Goal: Navigation & Orientation: Find specific page/section

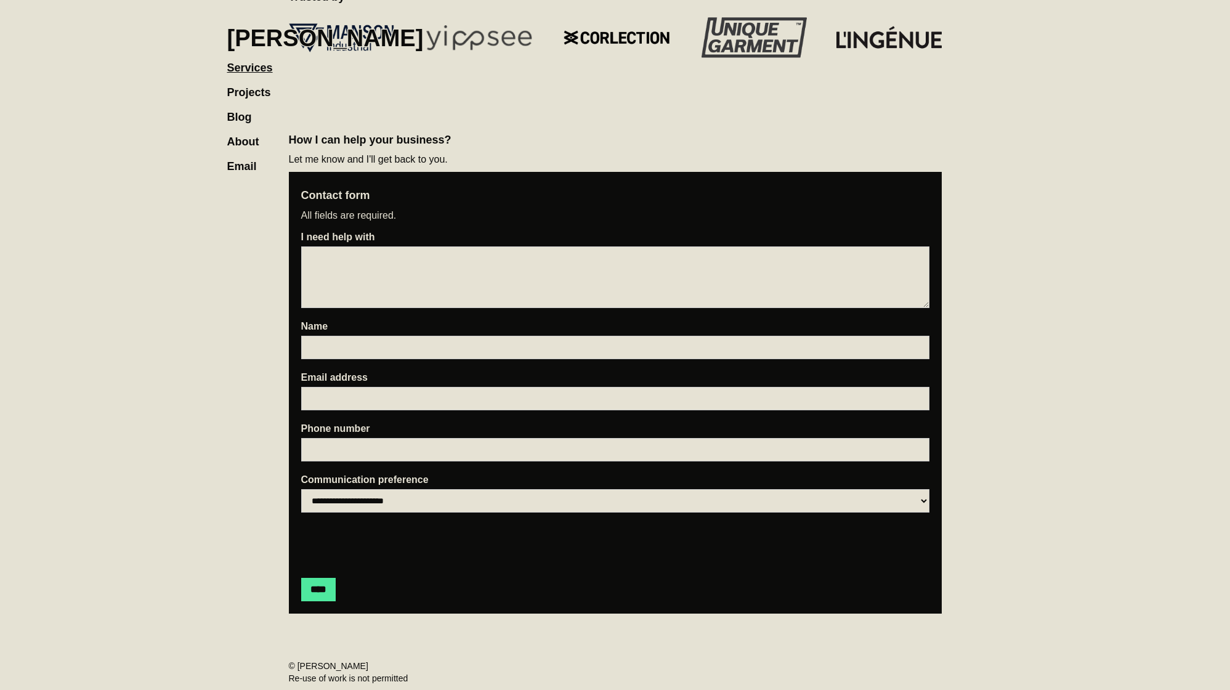
scroll to position [1496, 0]
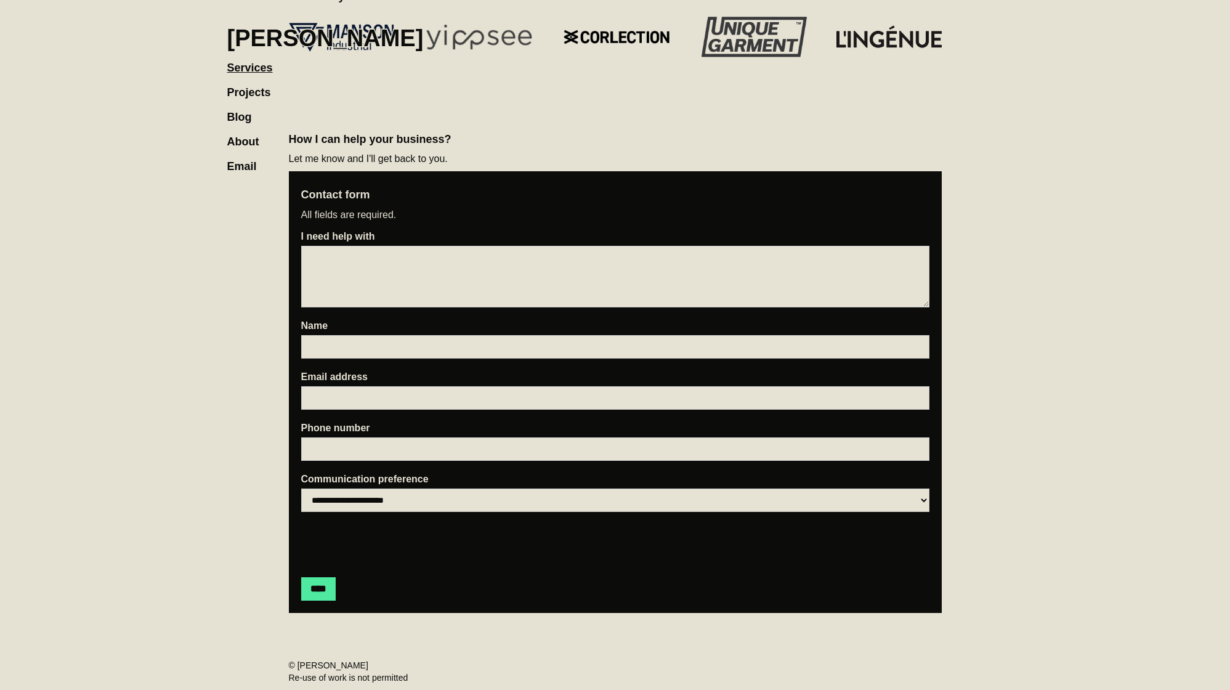
click at [260, 94] on link "Projects" at bounding box center [255, 86] width 56 height 25
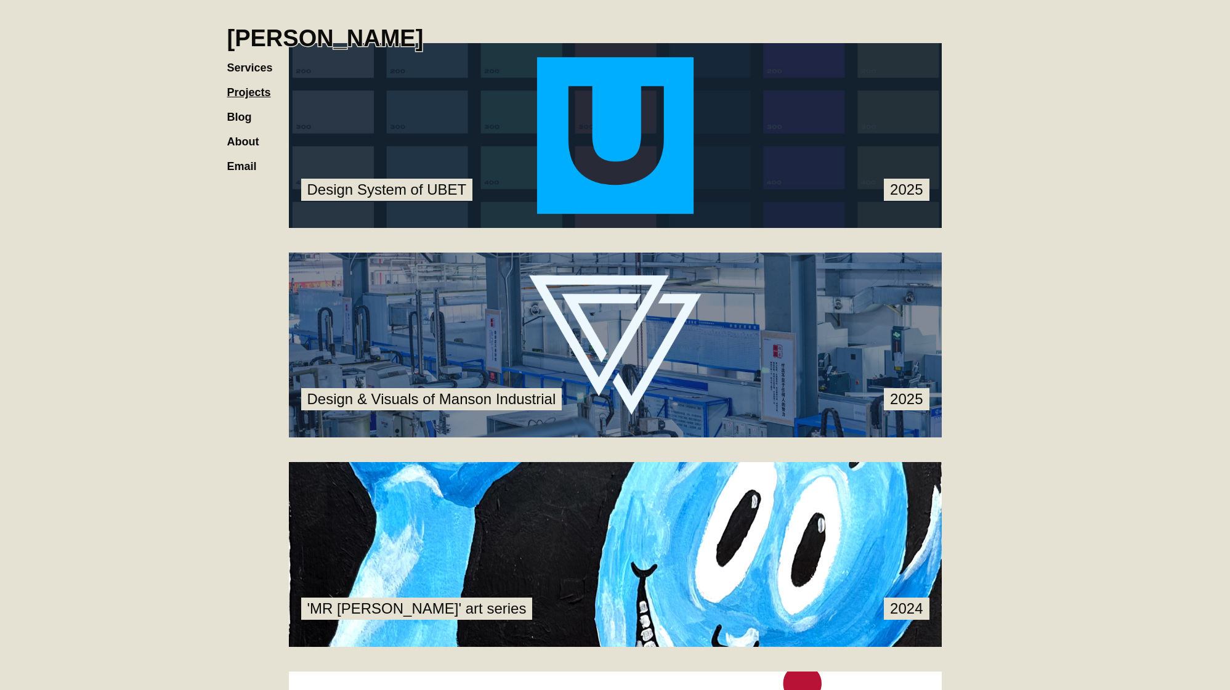
click at [642, 297] on link at bounding box center [615, 344] width 653 height 185
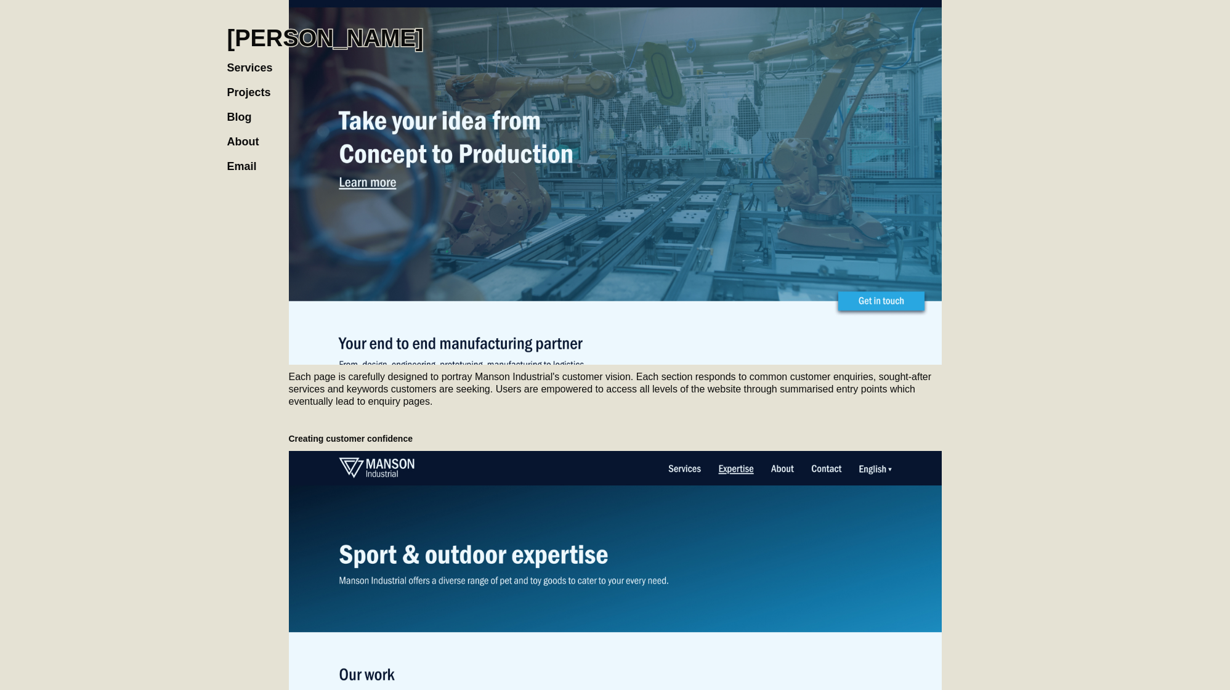
scroll to position [2786, 0]
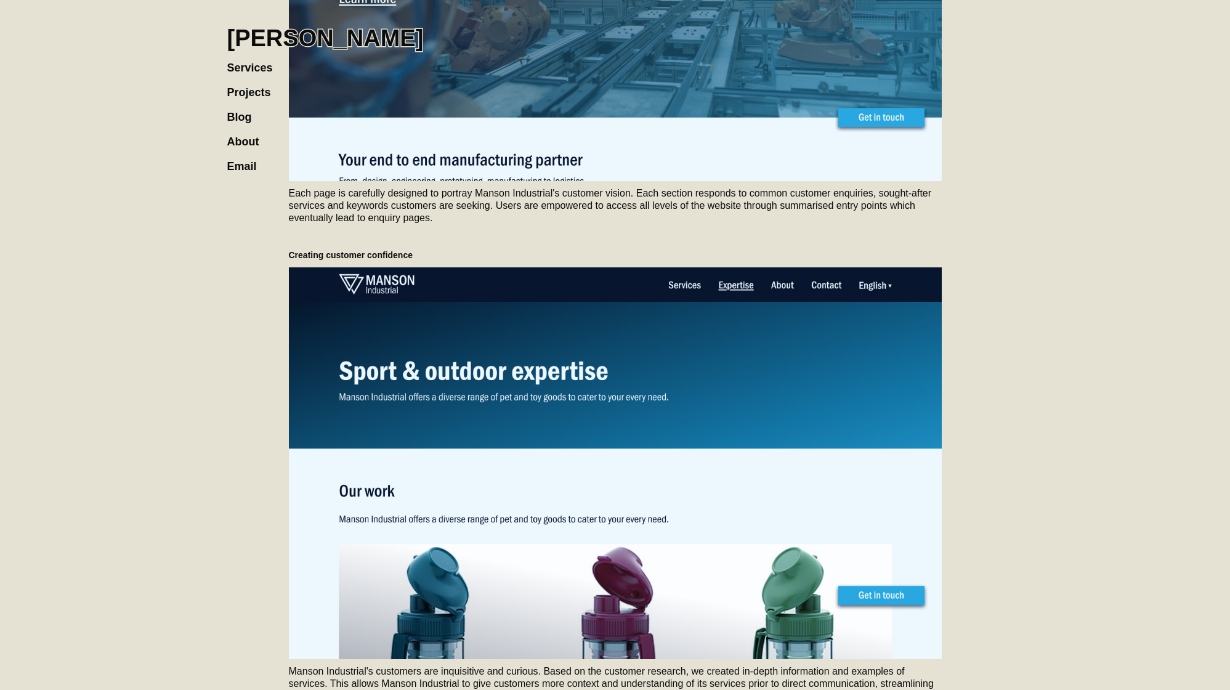
click at [265, 88] on link "Projects" at bounding box center [255, 86] width 56 height 25
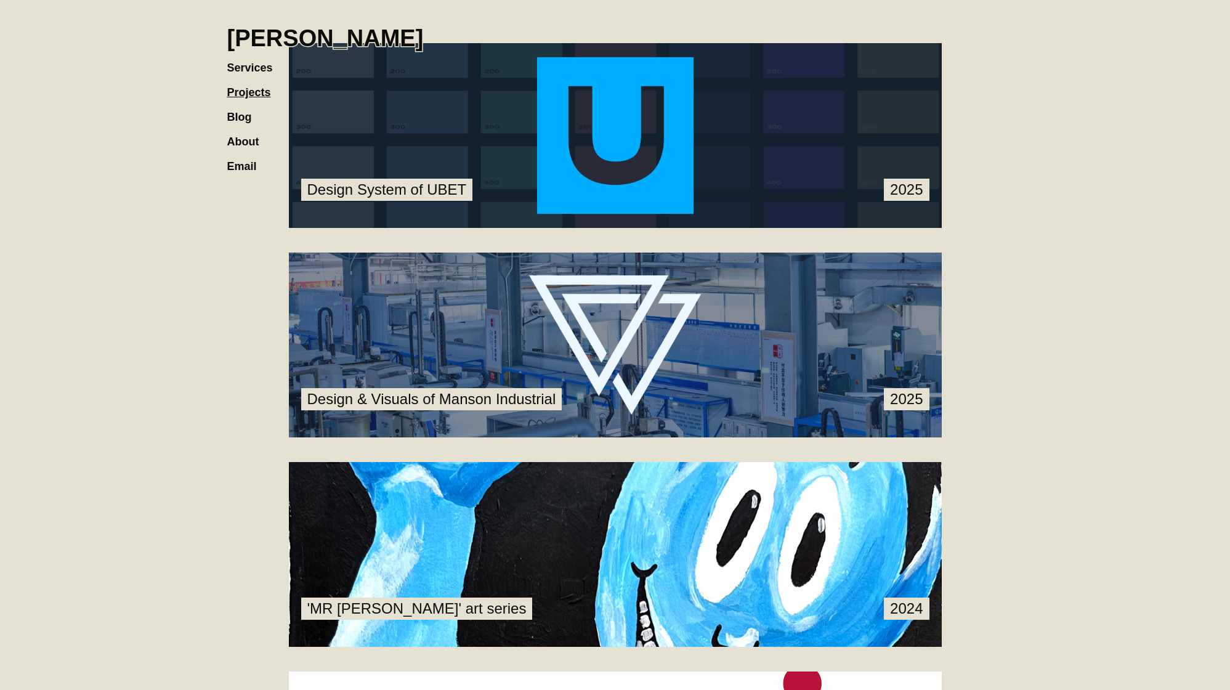
click at [438, 150] on link at bounding box center [615, 135] width 653 height 185
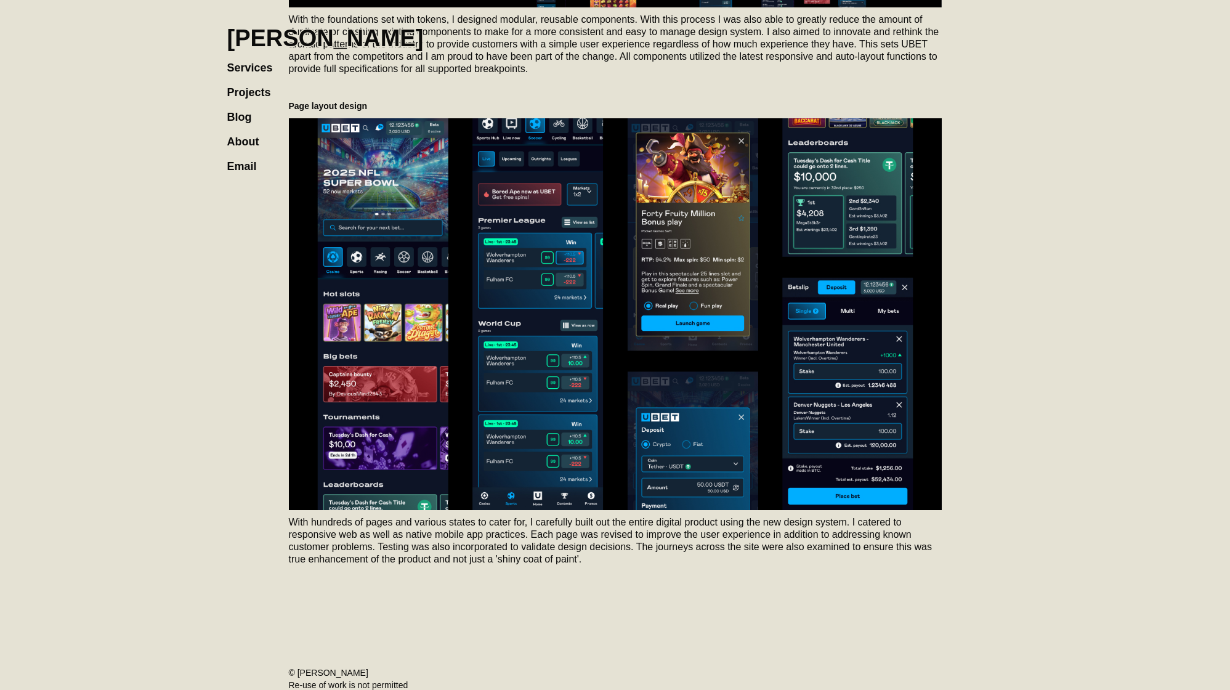
scroll to position [1839, 0]
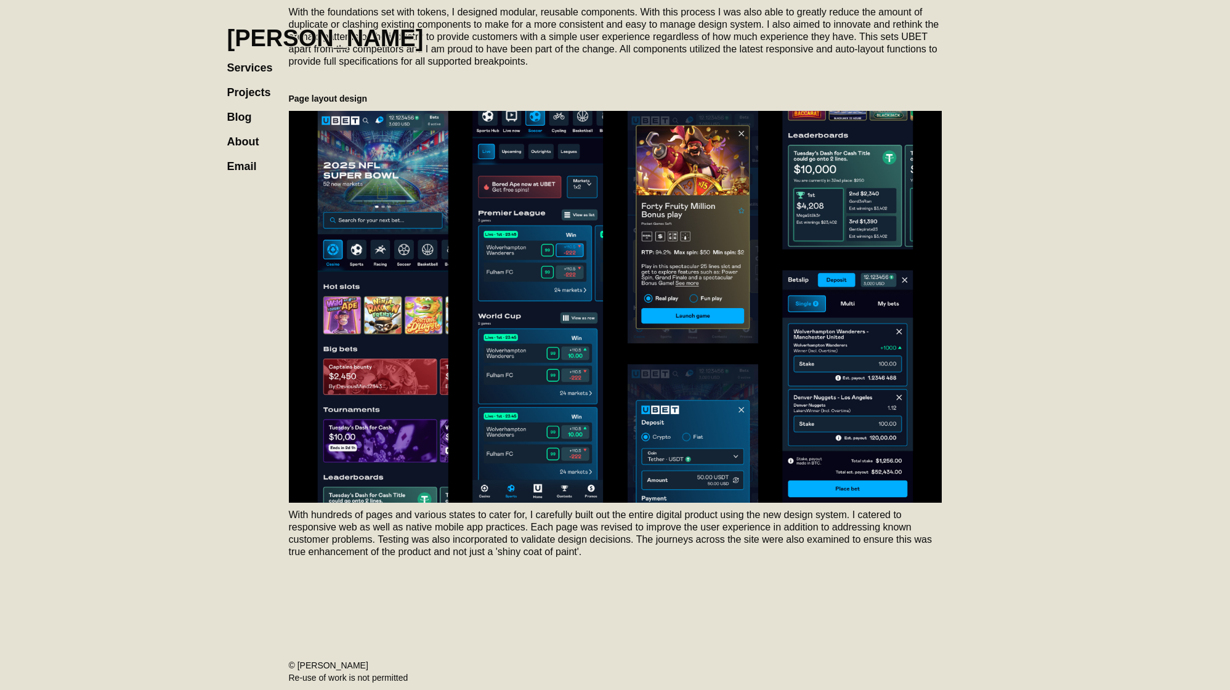
click at [259, 40] on h1 "[PERSON_NAME]" at bounding box center [325, 38] width 196 height 27
